Goal: Task Accomplishment & Management: Manage account settings

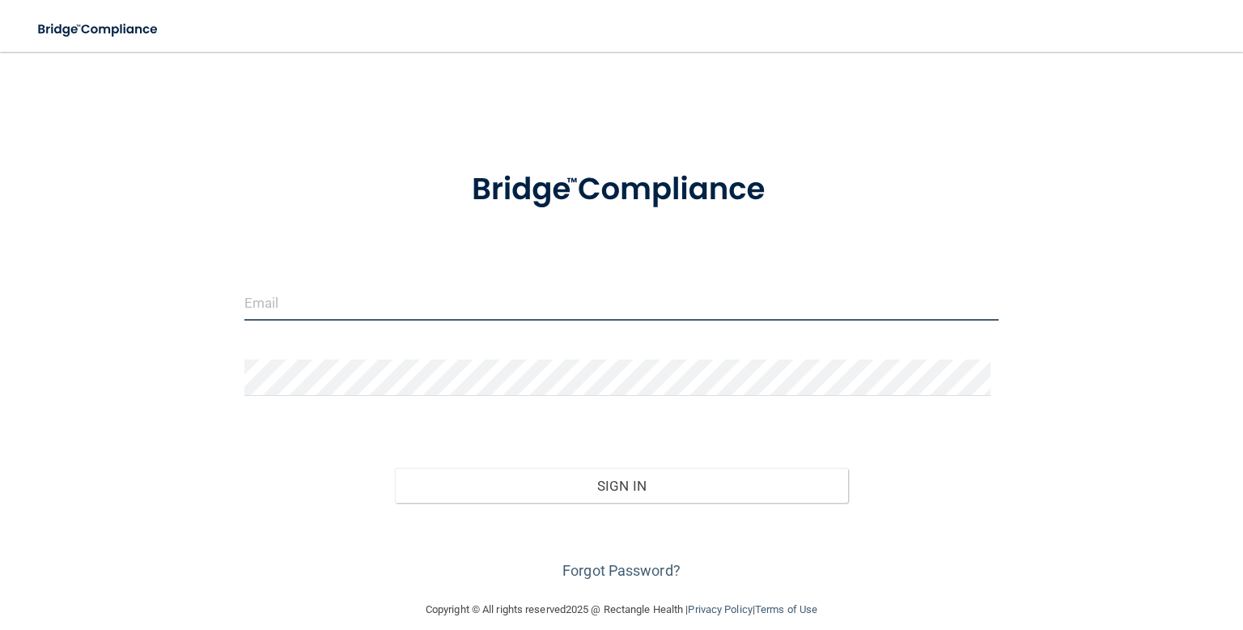
click at [585, 311] on input "email" at bounding box center [621, 302] width 754 height 36
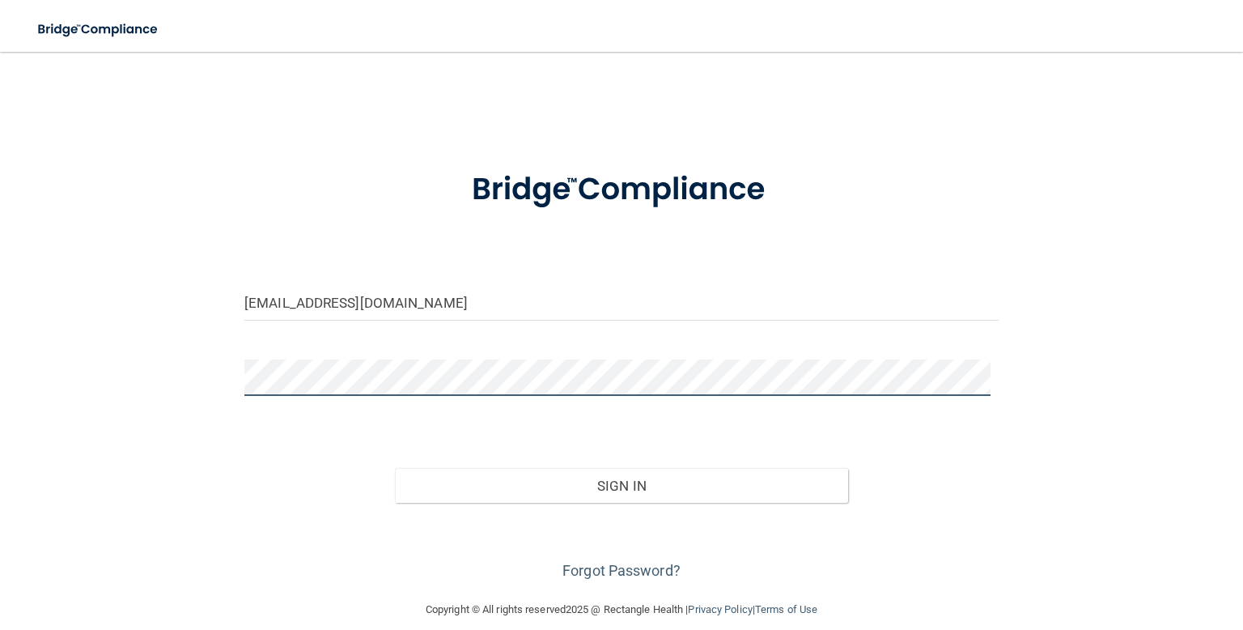
click at [395, 468] on button "Sign In" at bounding box center [621, 486] width 452 height 36
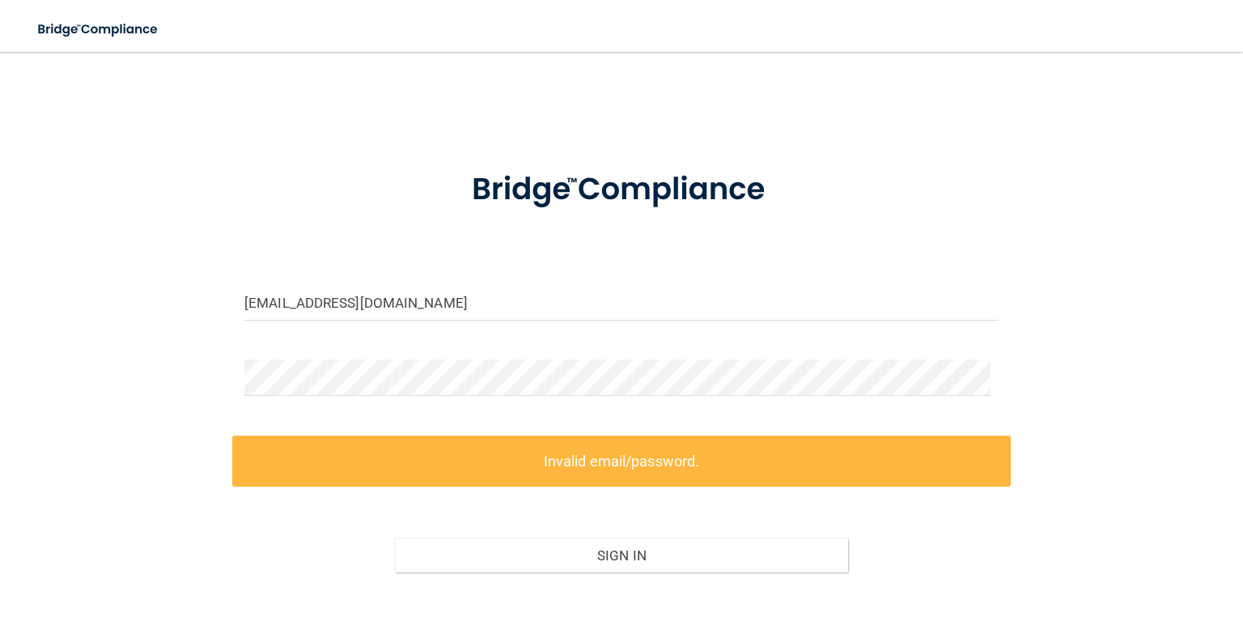
drag, startPoint x: 100, startPoint y: 351, endPoint x: 163, endPoint y: 433, distance: 102.8
click at [163, 433] on div "[EMAIL_ADDRESS][DOMAIN_NAME] Invalid email/password. You don't have permission …" at bounding box center [621, 360] width 1178 height 585
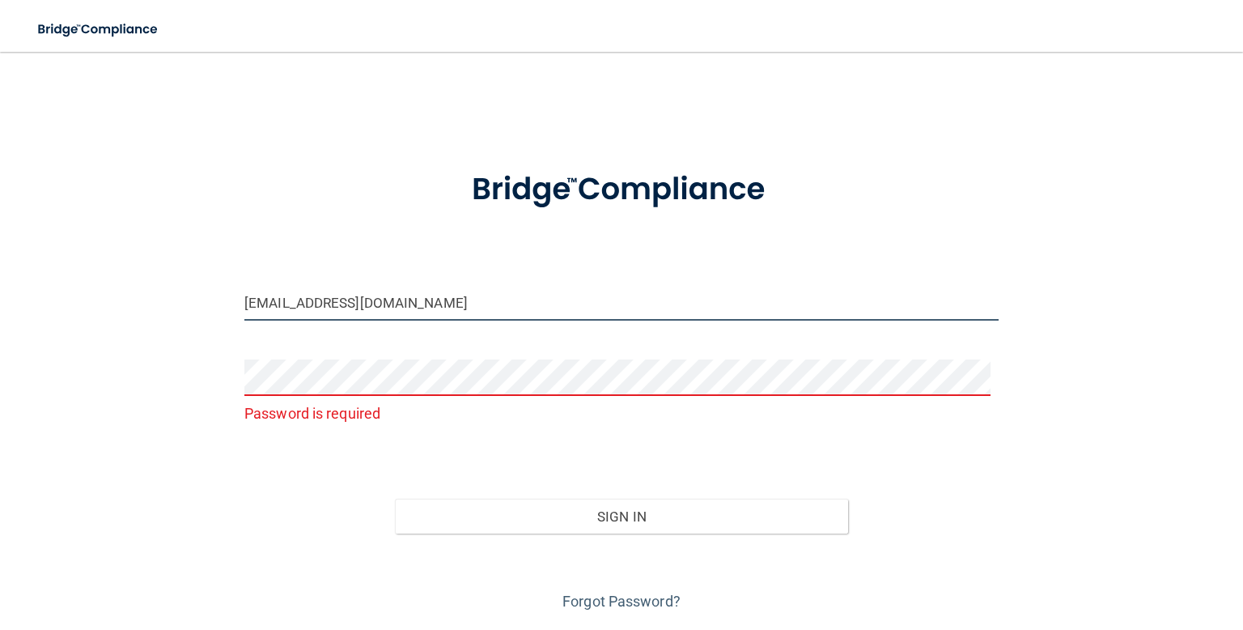
click at [291, 306] on input "[EMAIL_ADDRESS][DOMAIN_NAME]" at bounding box center [621, 302] width 754 height 36
type input "[EMAIL_ADDRESS][DOMAIN_NAME]"
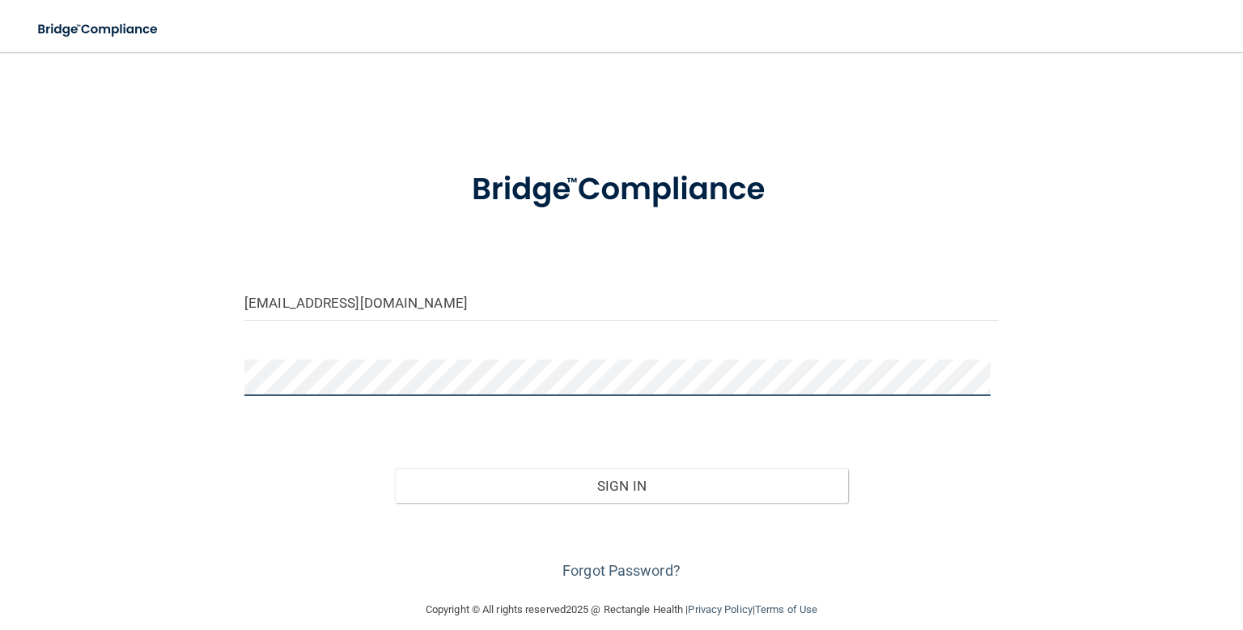
click at [395, 468] on button "Sign In" at bounding box center [621, 486] width 452 height 36
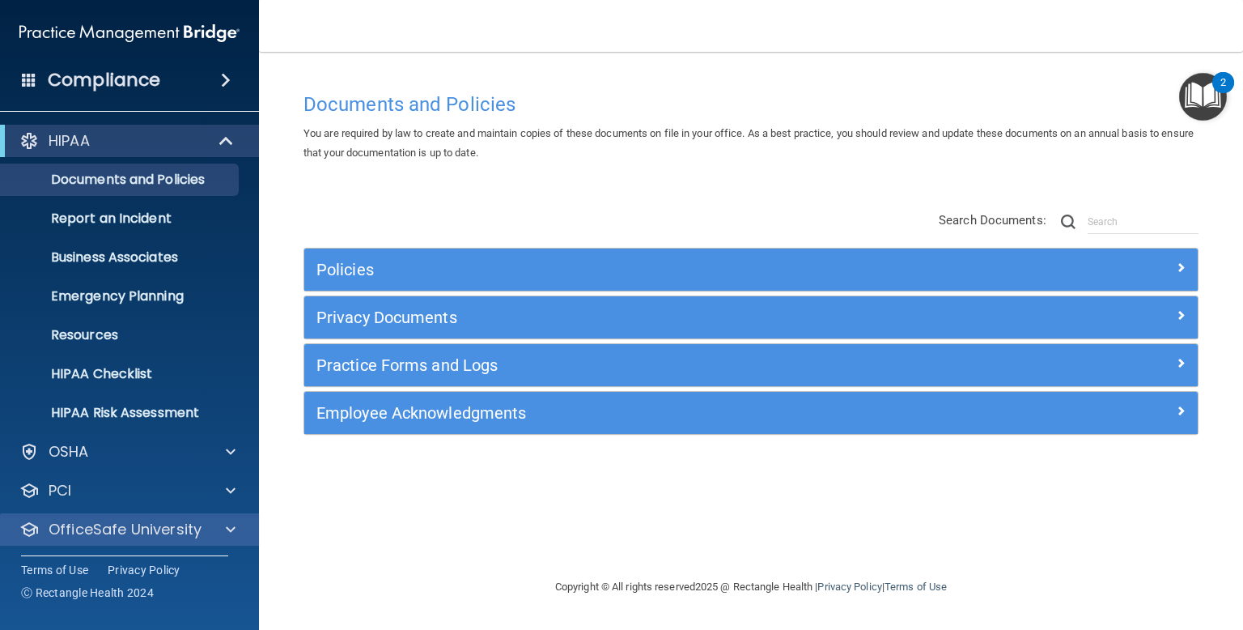
scroll to position [42, 0]
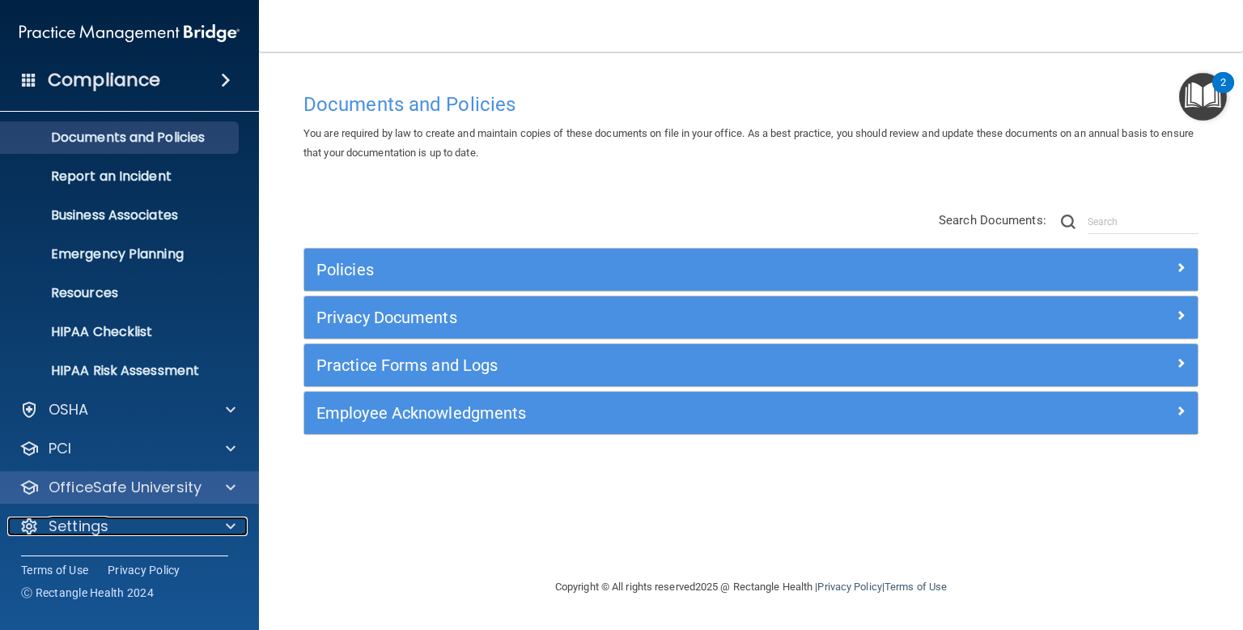
click at [97, 526] on p "Settings" at bounding box center [79, 525] width 60 height 19
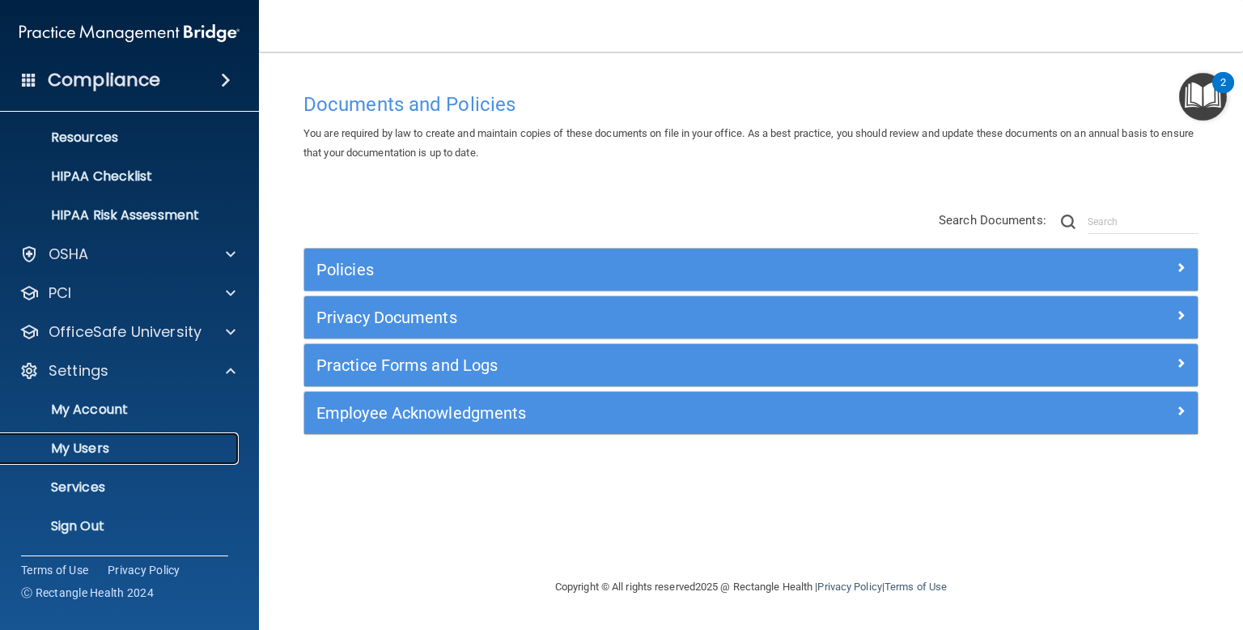
click at [122, 447] on p "My Users" at bounding box center [121, 448] width 221 height 16
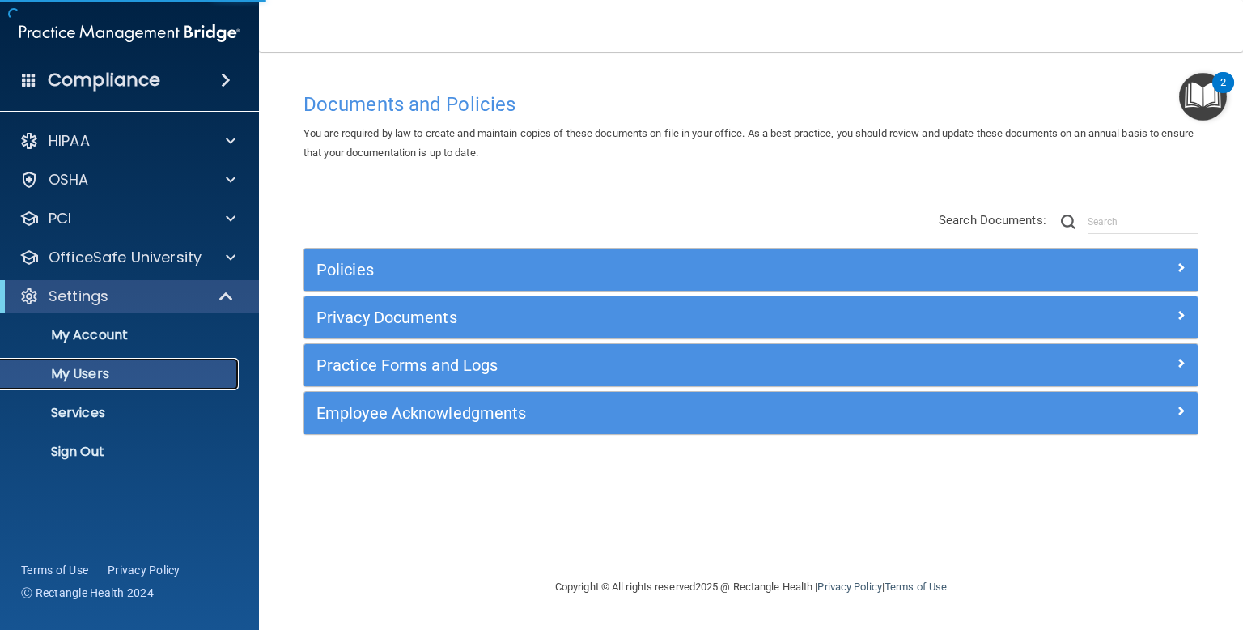
click at [78, 368] on p "My Users" at bounding box center [121, 374] width 221 height 16
select select "20"
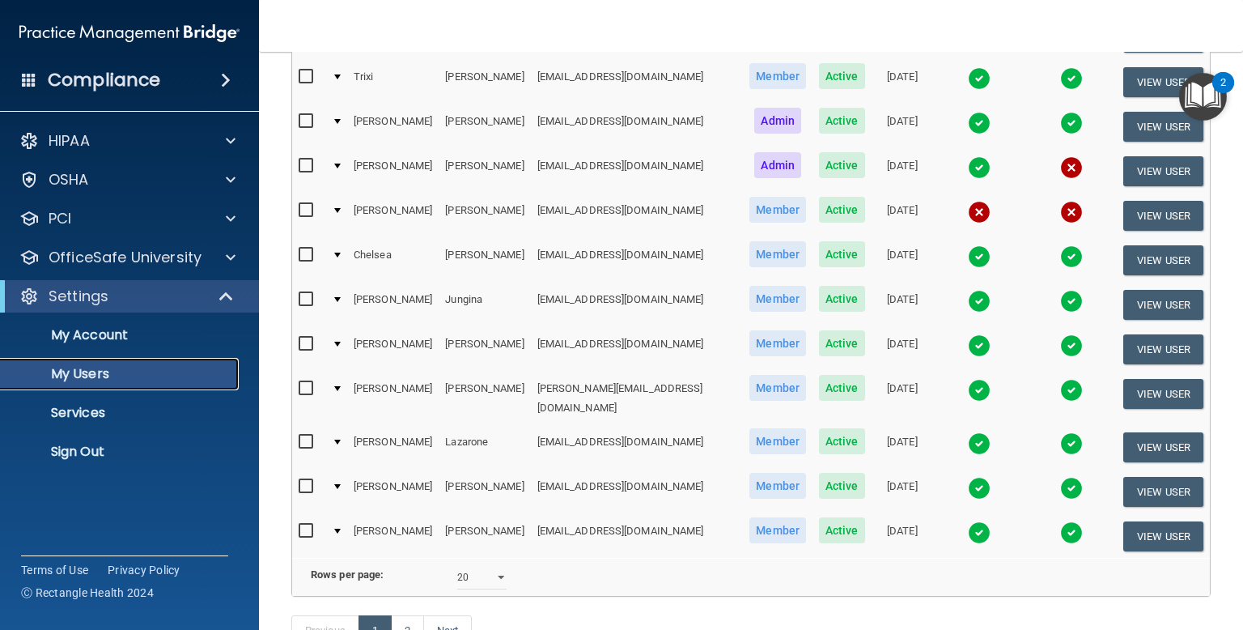
scroll to position [623, 0]
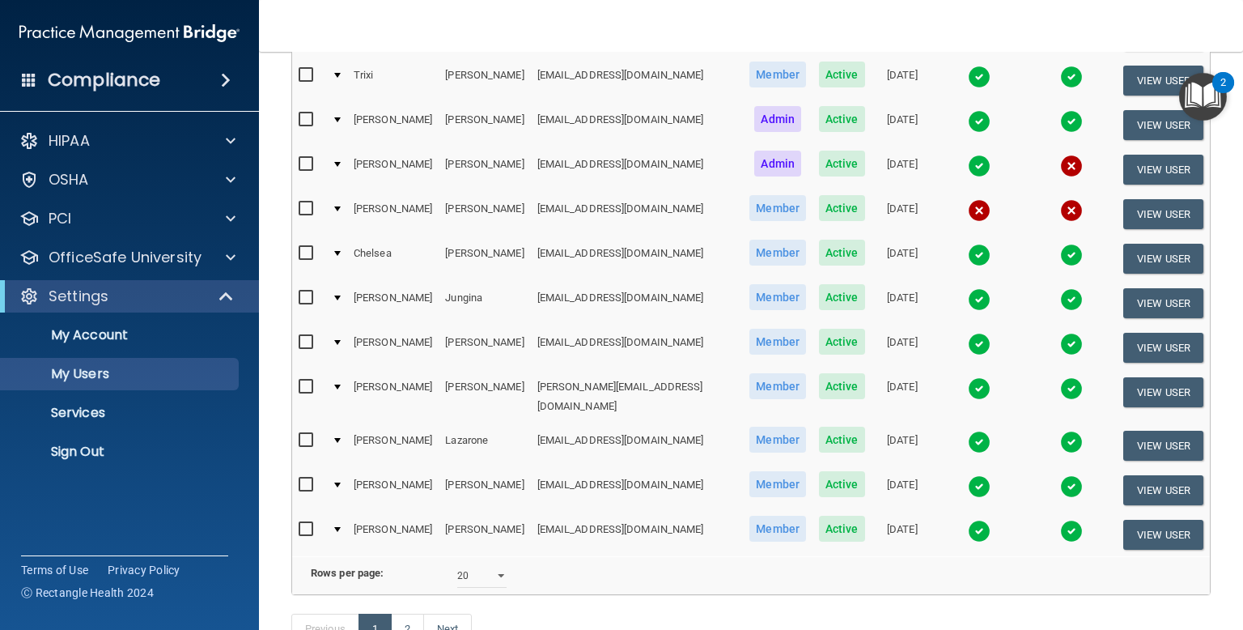
click at [968, 199] on img at bounding box center [979, 210] width 23 height 23
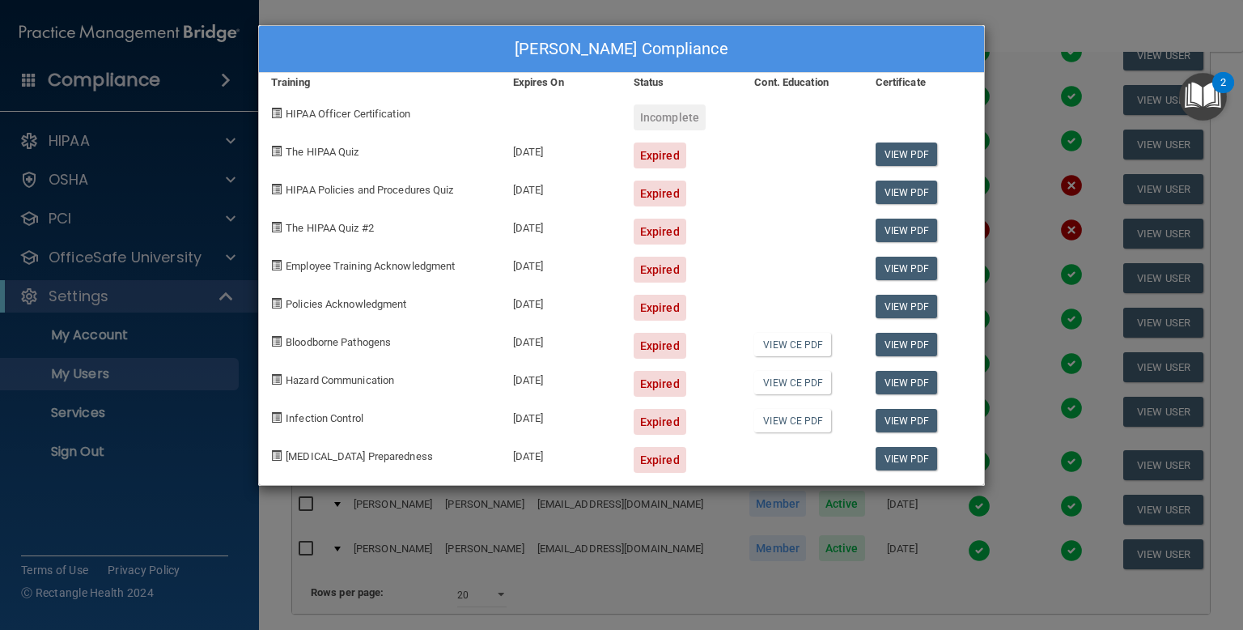
click at [1020, 152] on div "[PERSON_NAME] Compliance Training Expires On Status Cont. Education Certificate…" at bounding box center [621, 315] width 1243 height 630
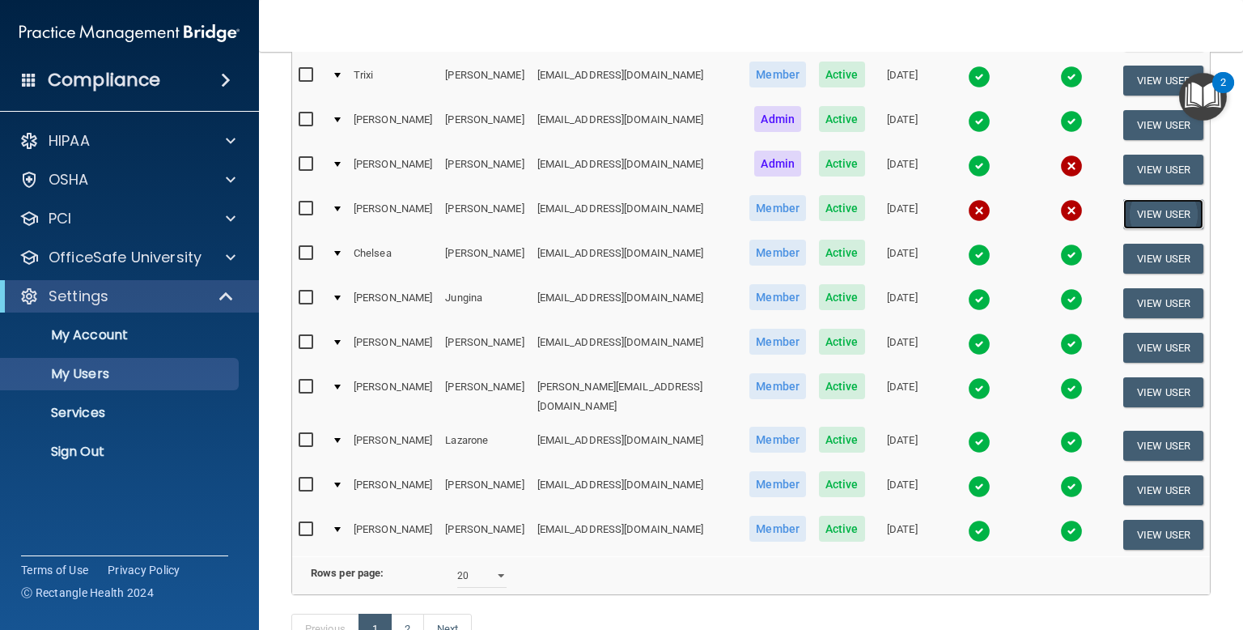
click at [1133, 199] on button "View User" at bounding box center [1163, 214] width 80 height 30
